Goal: Task Accomplishment & Management: Use online tool/utility

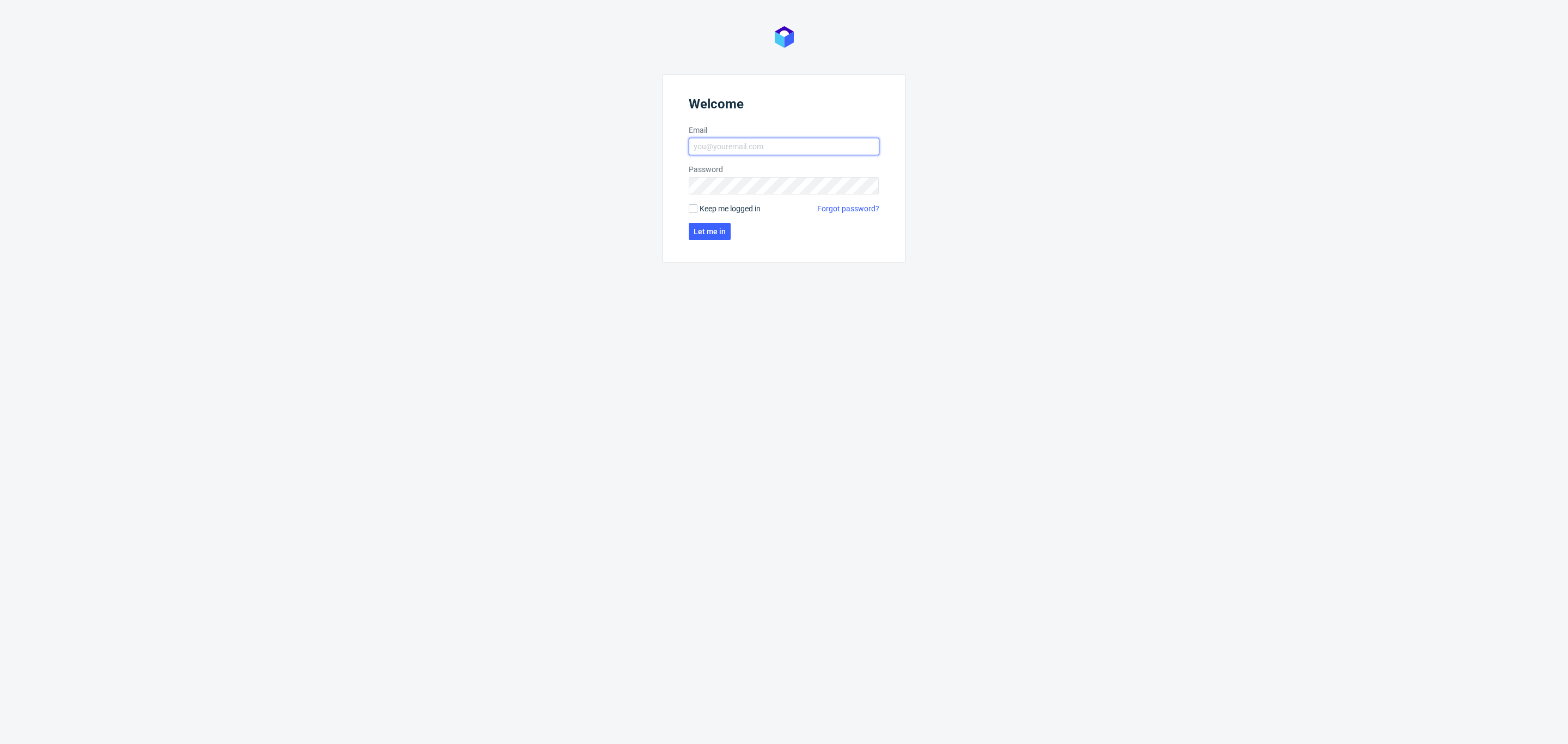
type input "[PERSON_NAME][EMAIL_ADDRESS][DOMAIN_NAME]"
click at [1320, 110] on div "Welcome Email [PERSON_NAME][EMAIL_ADDRESS][DOMAIN_NAME] Password Keep me logged…" at bounding box center [784, 372] width 1568 height 744
click at [710, 233] on span "Let me in" at bounding box center [710, 231] width 32 height 7
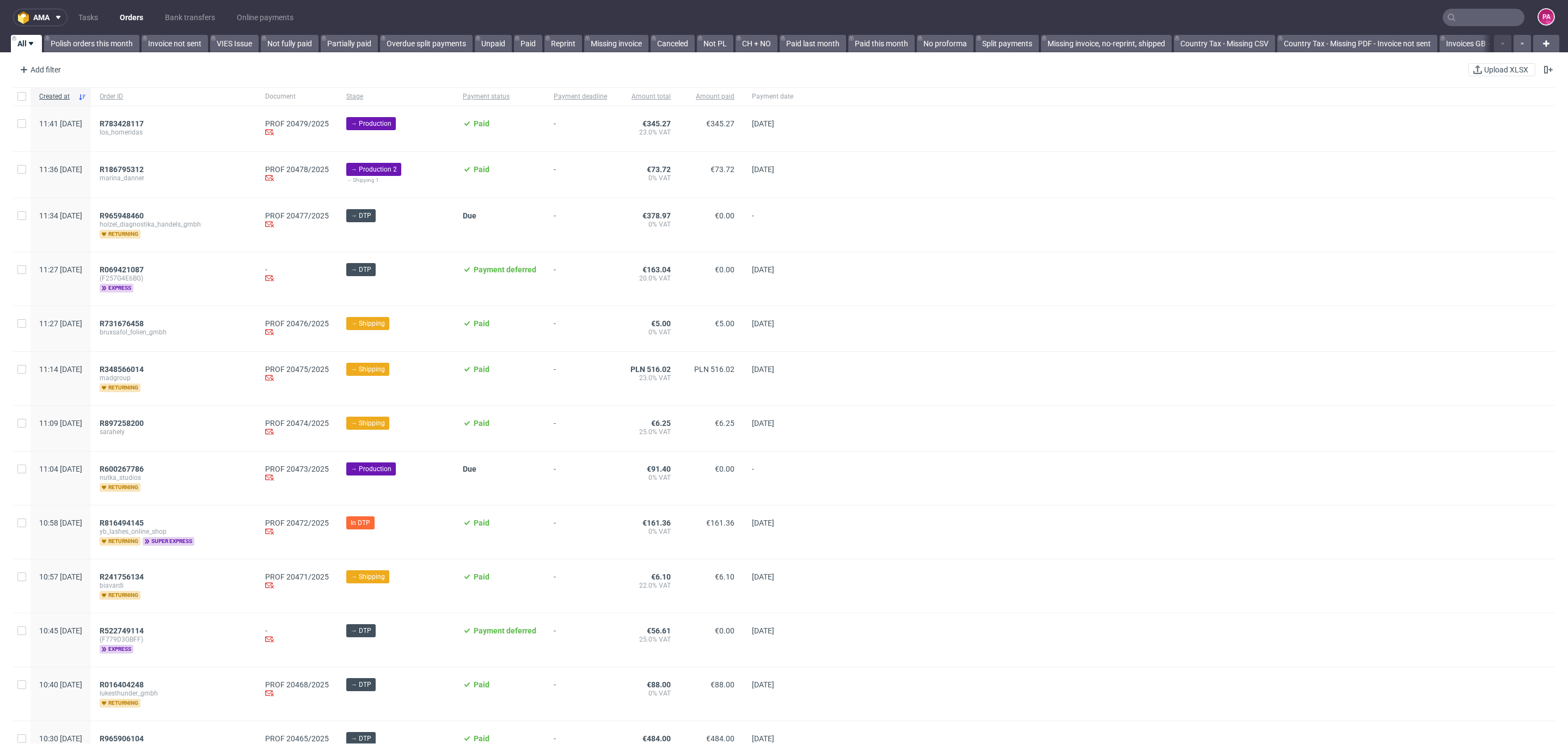
click at [1209, 12] on nav "ama Tasks Orders Bank transfers Online payments PA" at bounding box center [784, 17] width 1568 height 35
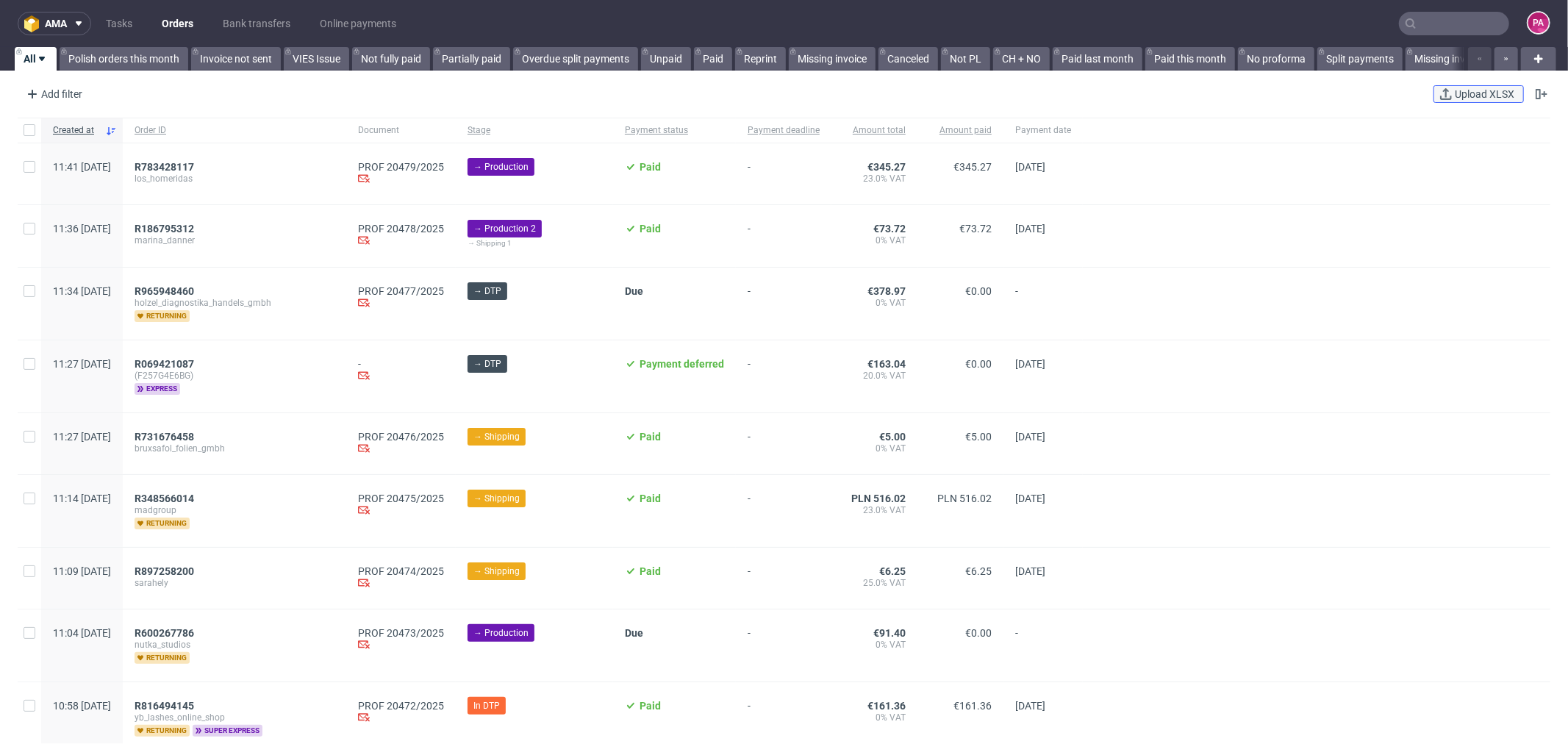
click at [1471, 94] on span "Upload XLSX" at bounding box center [1484, 94] width 65 height 10
click at [1456, 98] on span "Upload XLSX" at bounding box center [1484, 94] width 65 height 10
